Goal: Information Seeking & Learning: Understand process/instructions

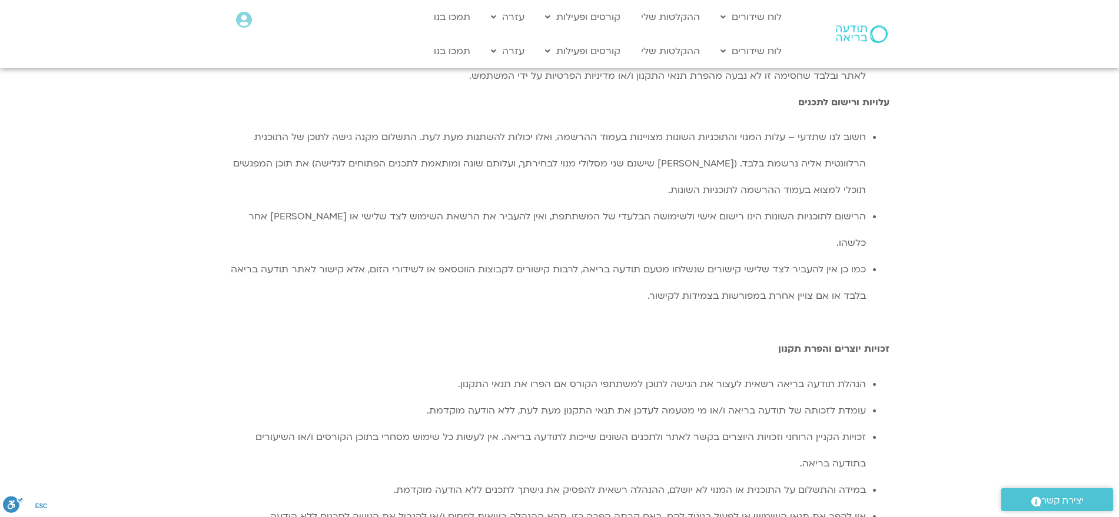
click at [812, 210] on span "הרישום לתוכניות השונות הינו רישום אישי ולשימושה הבלעדי של המשתתפת, ואין להעביר …" at bounding box center [556, 229] width 617 height 39
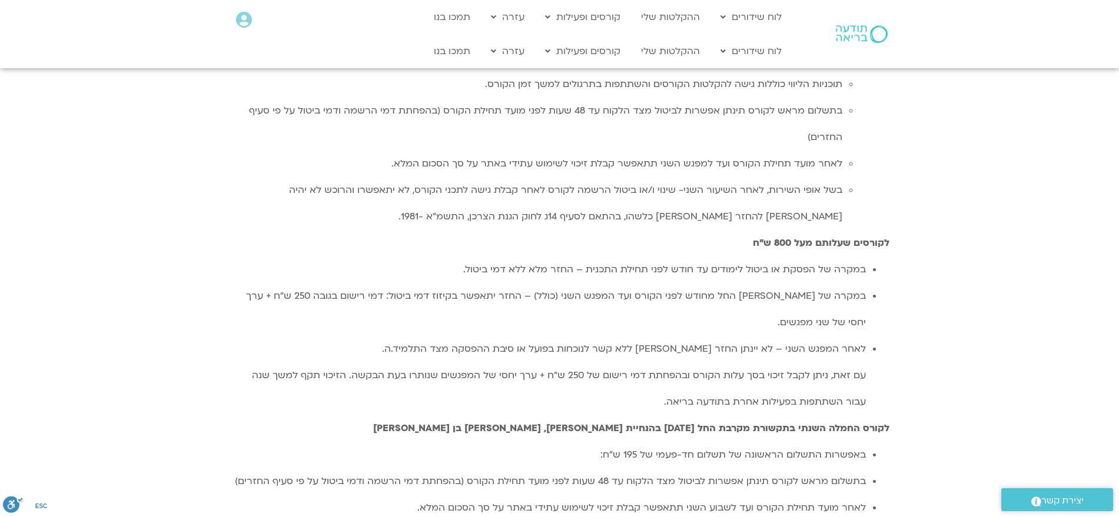
scroll to position [3044, 0]
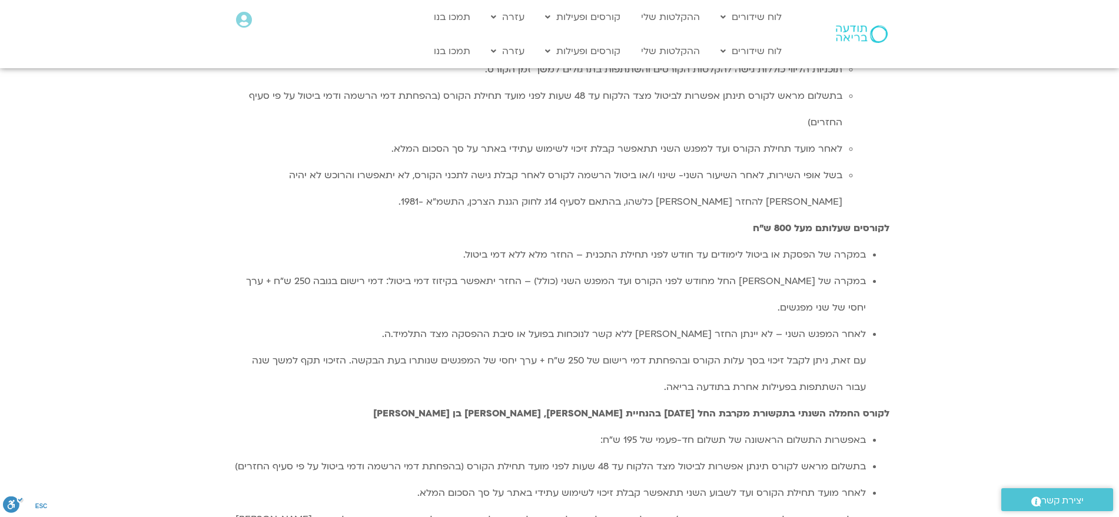
drag, startPoint x: 731, startPoint y: 359, endPoint x: 607, endPoint y: 361, distance: 123.6
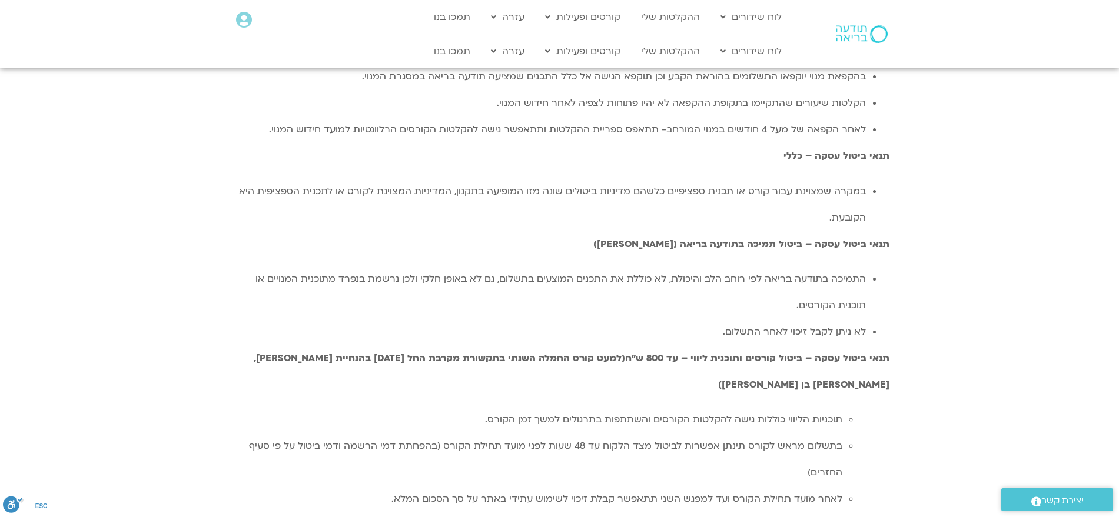
scroll to position [2693, 0]
drag, startPoint x: 756, startPoint y: 261, endPoint x: 685, endPoint y: 265, distance: 70.8
click at [685, 440] on span "בתשלום מראש לקורס תינתן אפשרות לביטול מצד הלקוח עד 48 שעות לפני מועד תחילת הקור…" at bounding box center [545, 459] width 593 height 39
drag, startPoint x: 778, startPoint y: 318, endPoint x: 708, endPoint y: 314, distance: 70.2
click at [724, 493] on span "לאחר מועד תחילת הקורס ועד למפגש השני תתאפשר קבלת זיכוי לשימוש עתידי באתר על סך …" at bounding box center [616, 499] width 451 height 13
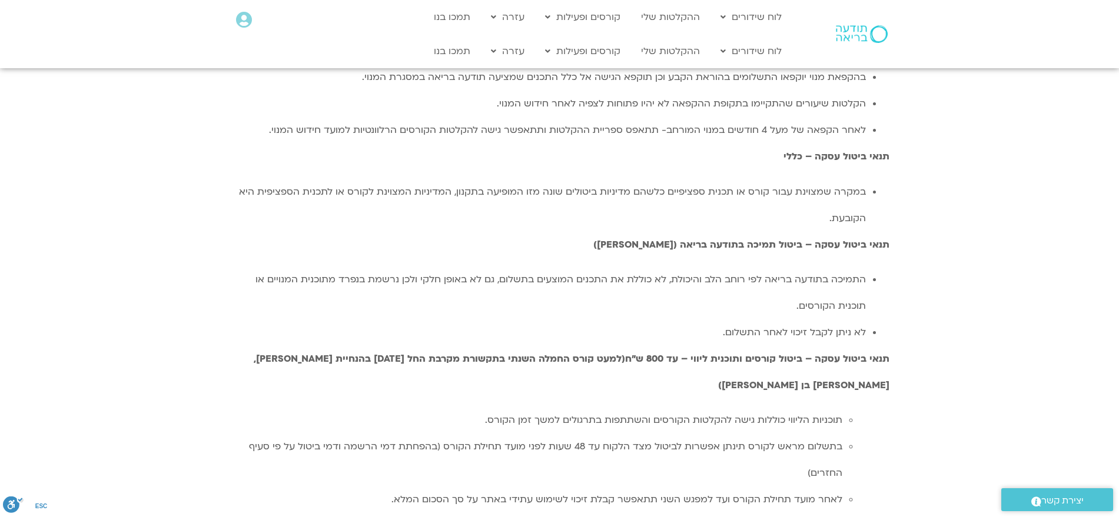
click at [706, 493] on span "לאחר מועד תחילת הקורס ועד למפגש השני תתאפשר קבלת זיכוי לשימוש עתידי באתר על סך …" at bounding box center [616, 499] width 451 height 13
drag, startPoint x: 627, startPoint y: 311, endPoint x: 537, endPoint y: 314, distance: 89.5
click at [540, 493] on span "לאחר מועד תחילת הקורס ועד למפגש השני תתאפשר קבלת זיכוי לשימוש עתידי באתר על סך …" at bounding box center [616, 499] width 451 height 13
click at [526, 493] on span "לאחר מועד תחילת הקורס ועד למפגש השני תתאפשר קבלת זיכוי לשימוש עתידי באתר על סך …" at bounding box center [616, 499] width 451 height 13
drag, startPoint x: 766, startPoint y: 341, endPoint x: 527, endPoint y: 357, distance: 239.5
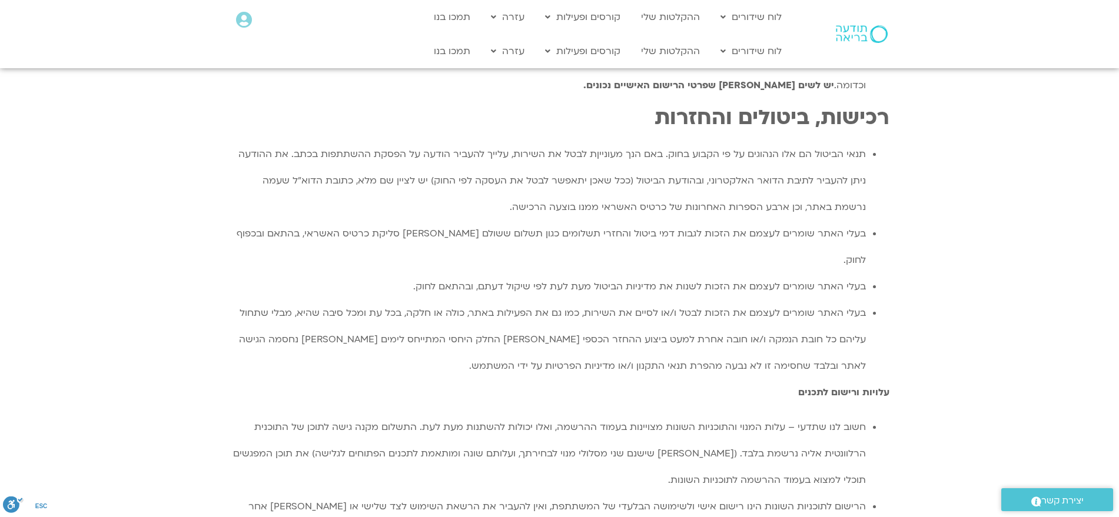
scroll to position [645, 0]
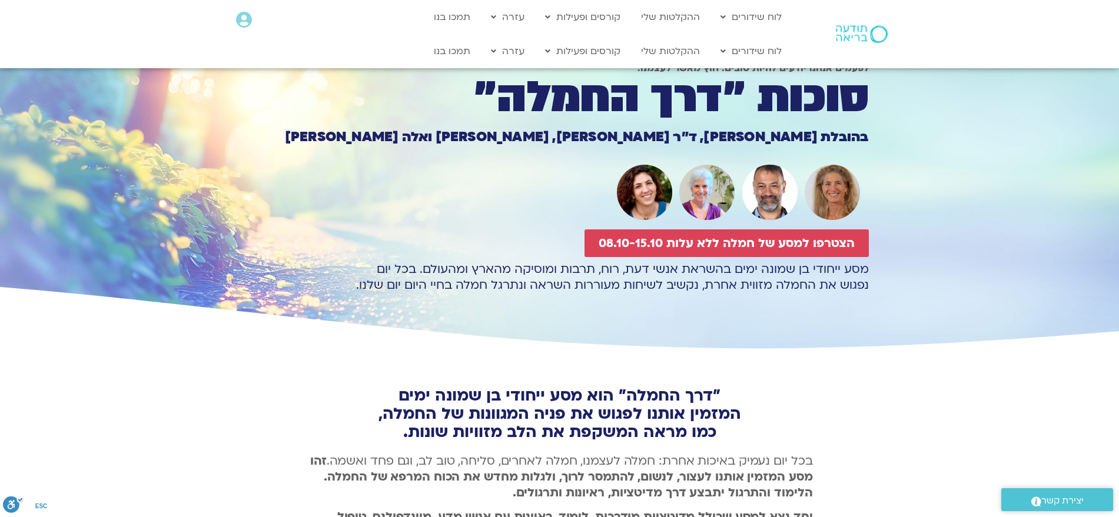
scroll to position [3187, 0]
